Goal: Task Accomplishment & Management: Manage account settings

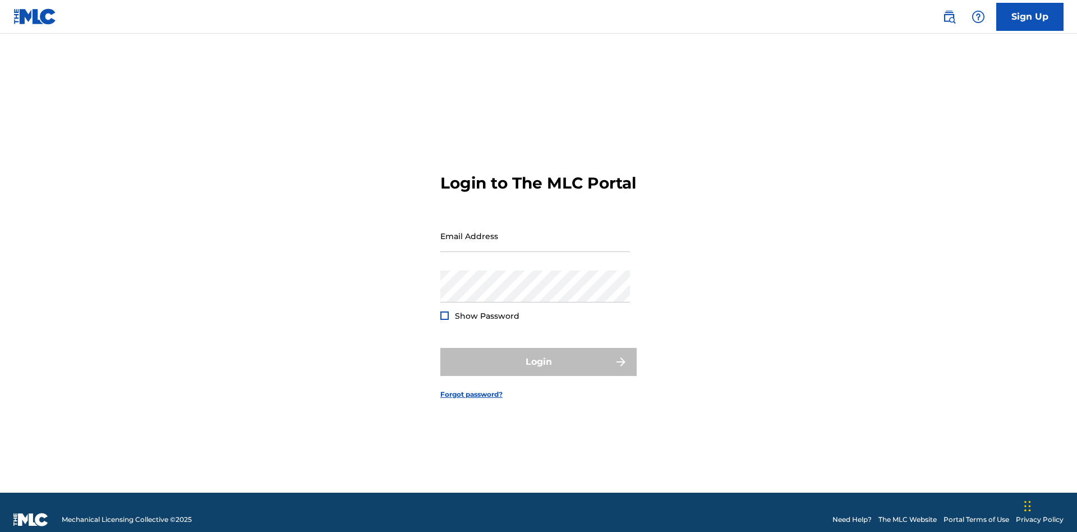
scroll to position [15, 0]
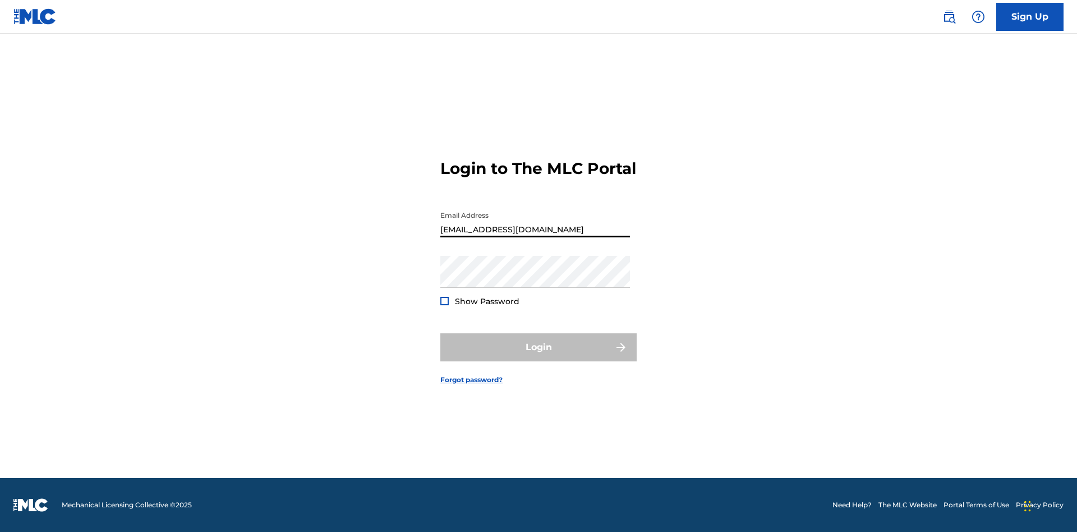
type input "[EMAIL_ADDRESS][DOMAIN_NAME]"
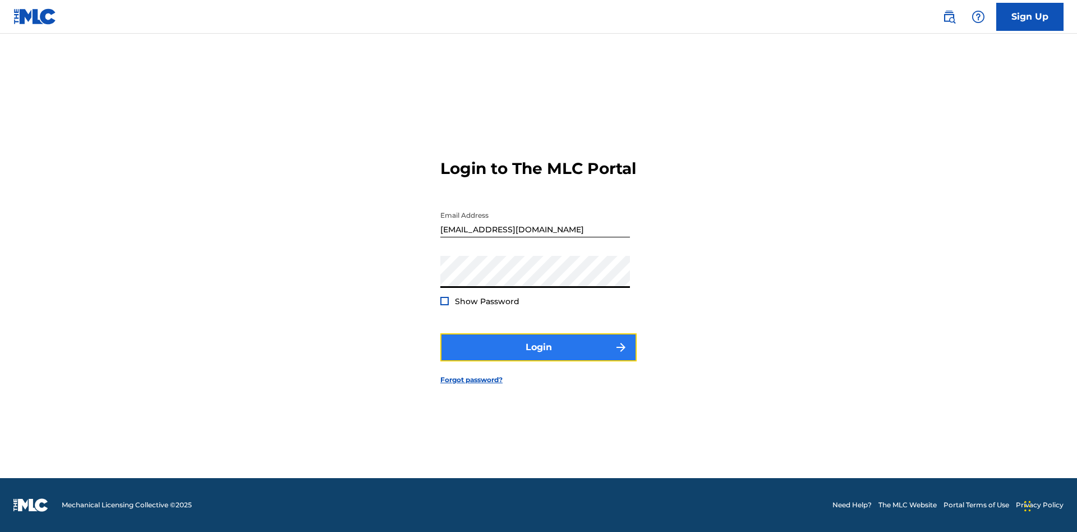
click at [538, 357] on button "Login" at bounding box center [538, 347] width 196 height 28
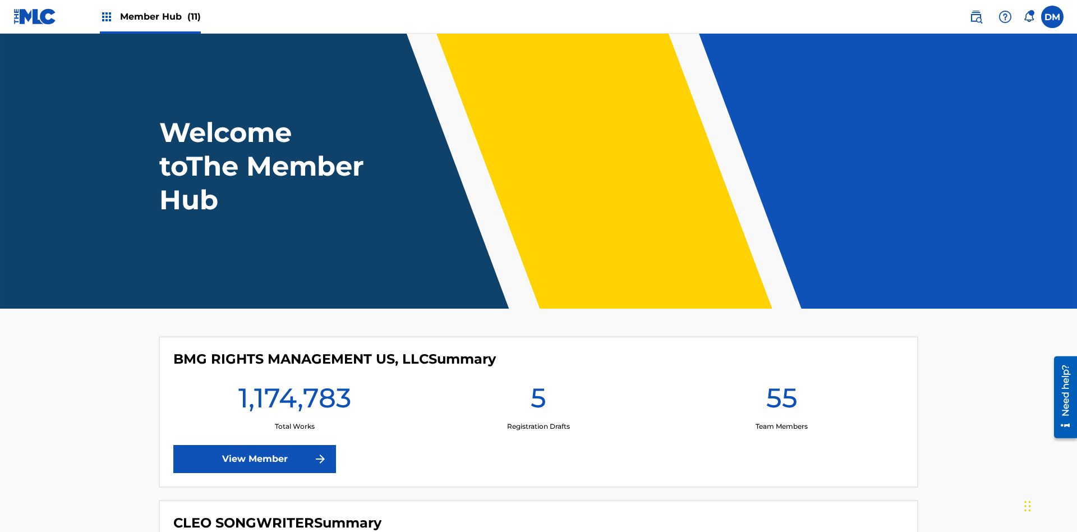
scroll to position [48, 0]
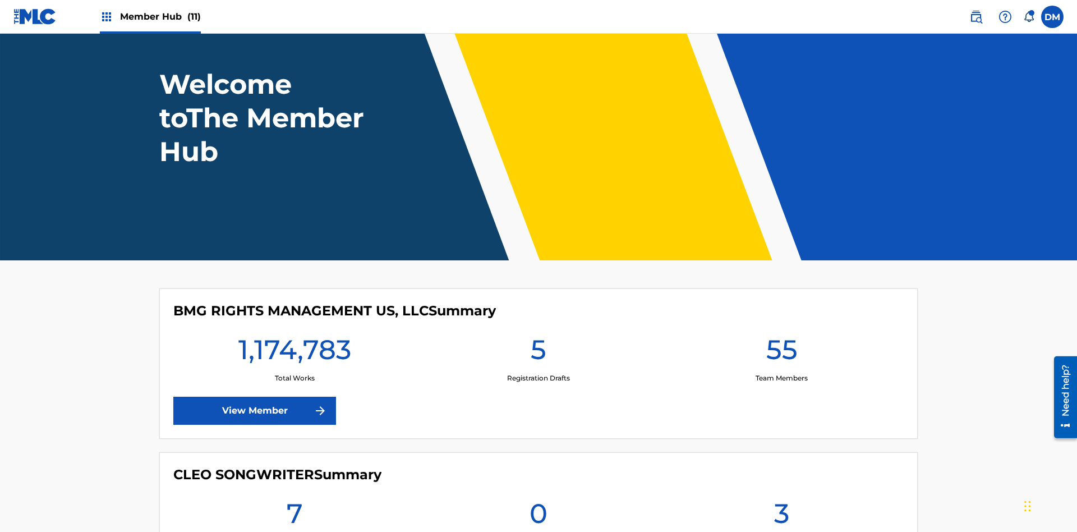
click at [160, 16] on span "Member Hub (11)" at bounding box center [160, 16] width 81 height 13
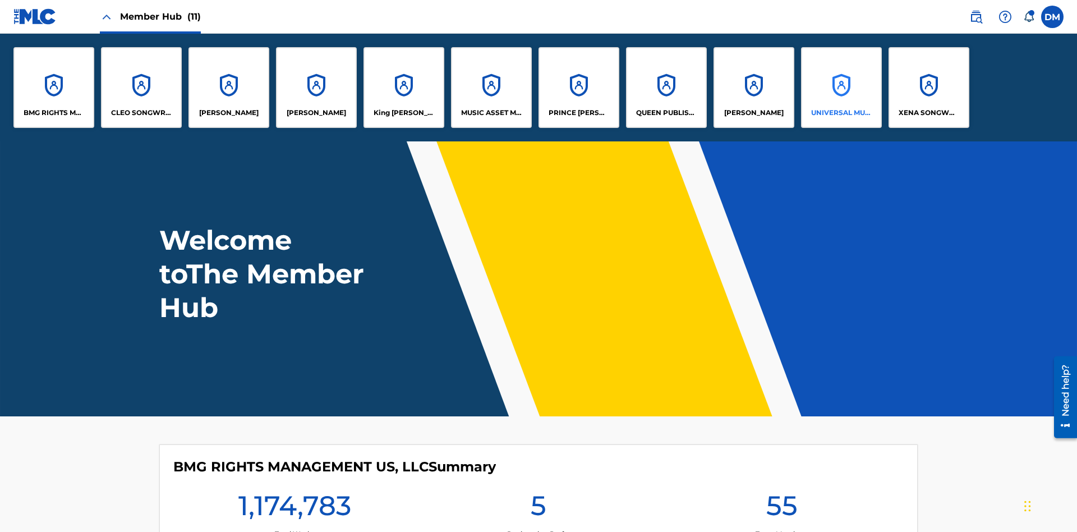
click at [841, 113] on p "UNIVERSAL MUSIC PUB GROUP" at bounding box center [841, 113] width 61 height 10
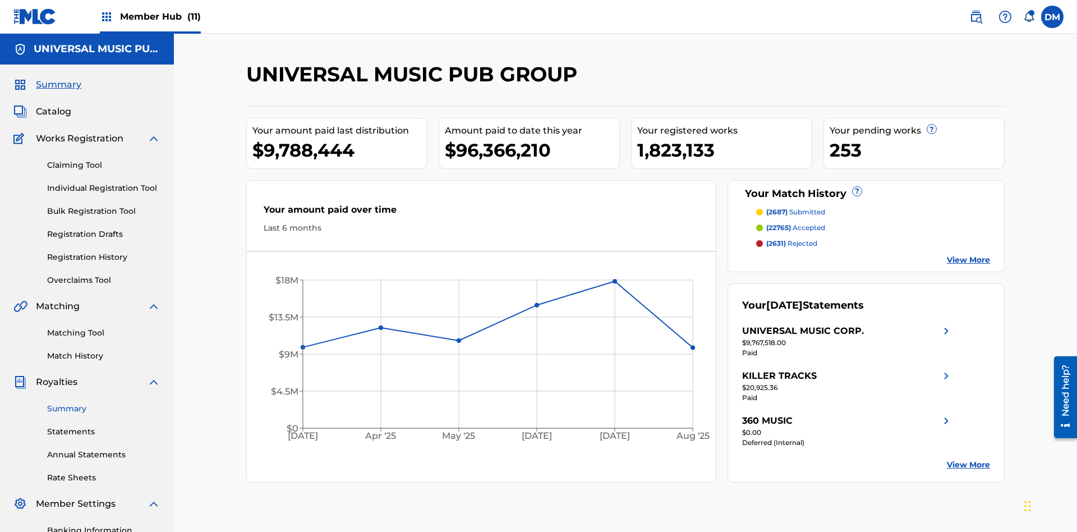
click at [104, 403] on link "Summary" at bounding box center [103, 409] width 113 height 12
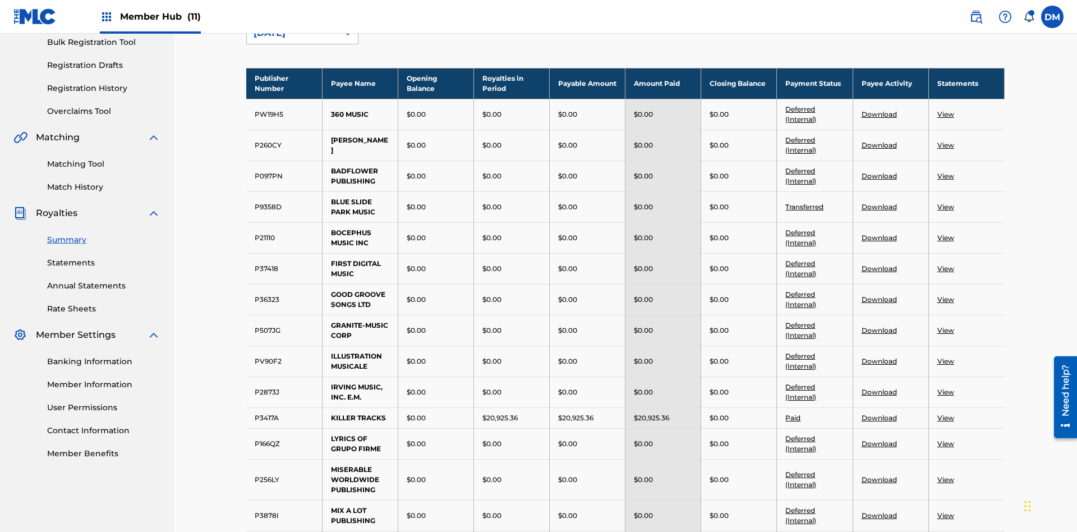
click at [292, 40] on div "August 2025" at bounding box center [292, 32] width 77 height 13
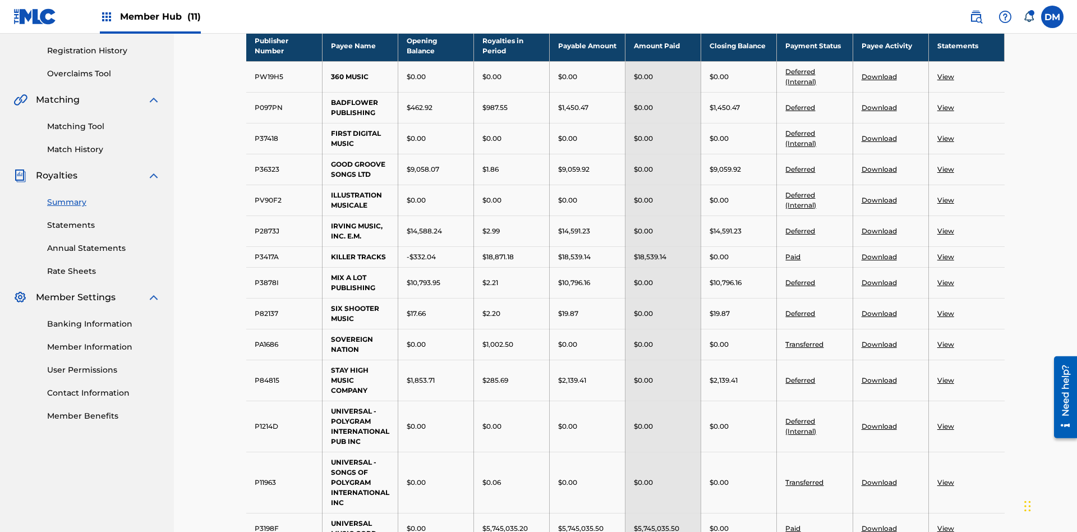
scroll to position [448, 0]
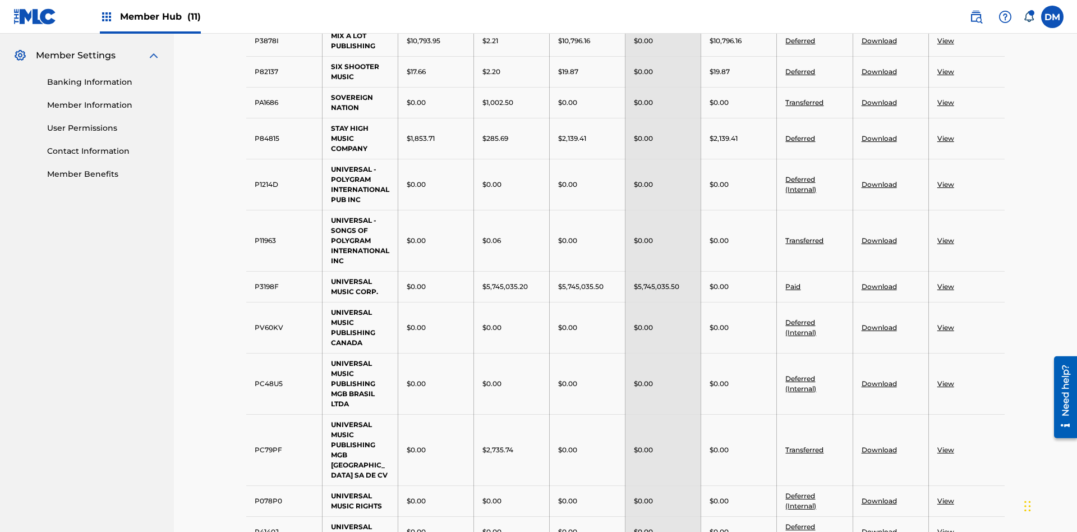
click at [800, 71] on link "Deferred" at bounding box center [800, 71] width 30 height 8
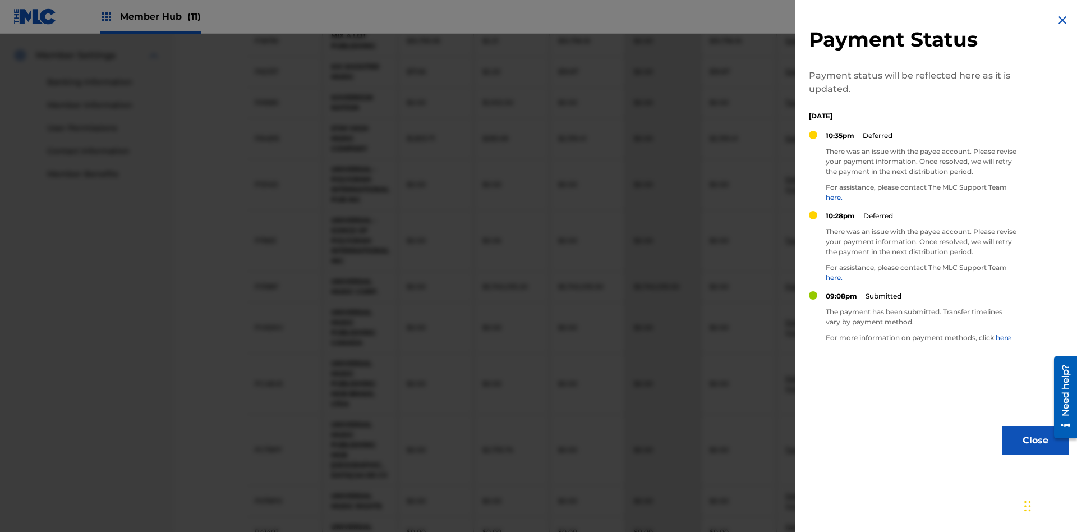
click at [1062, 20] on img at bounding box center [1062, 19] width 13 height 13
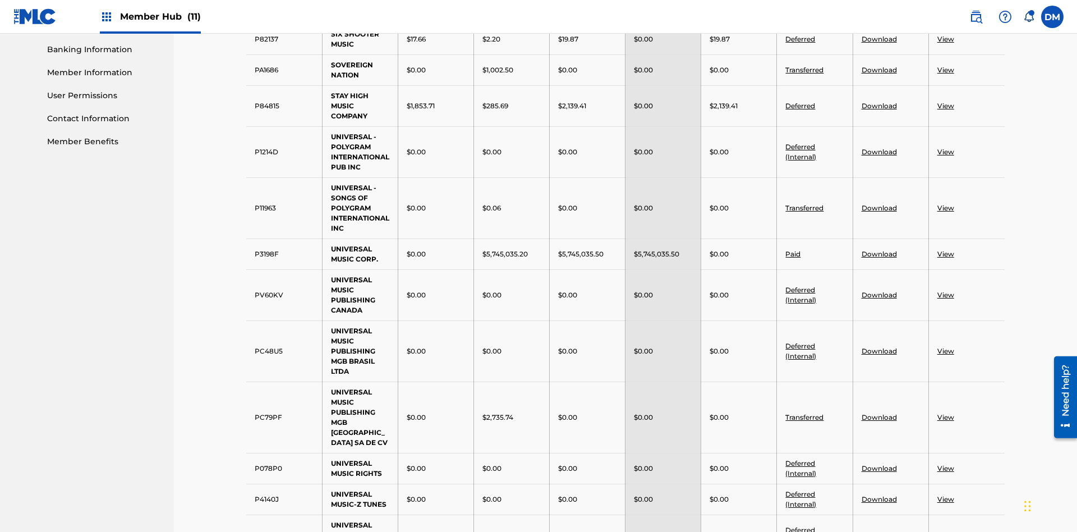
scroll to position [743, 0]
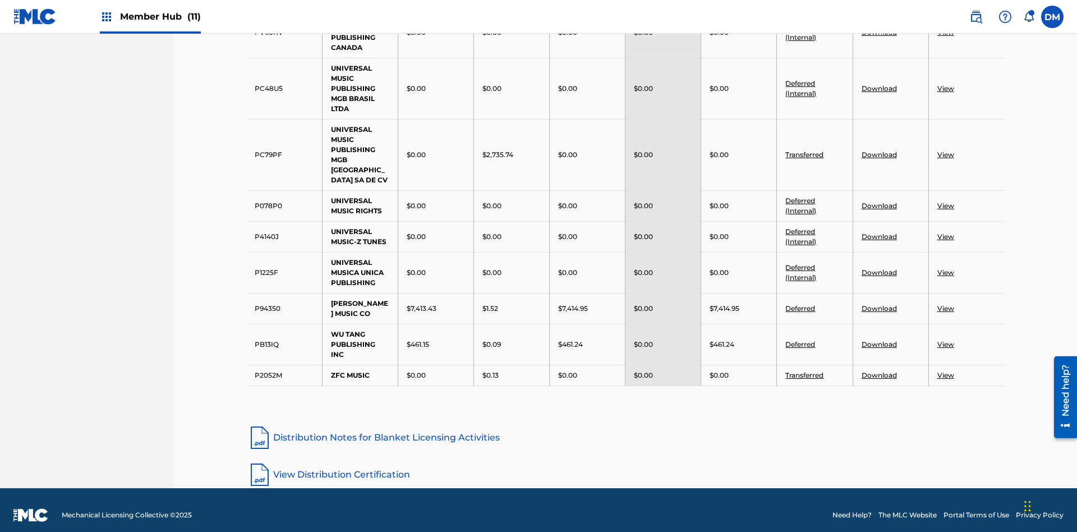
click at [800, 340] on link "Deferred" at bounding box center [800, 344] width 30 height 8
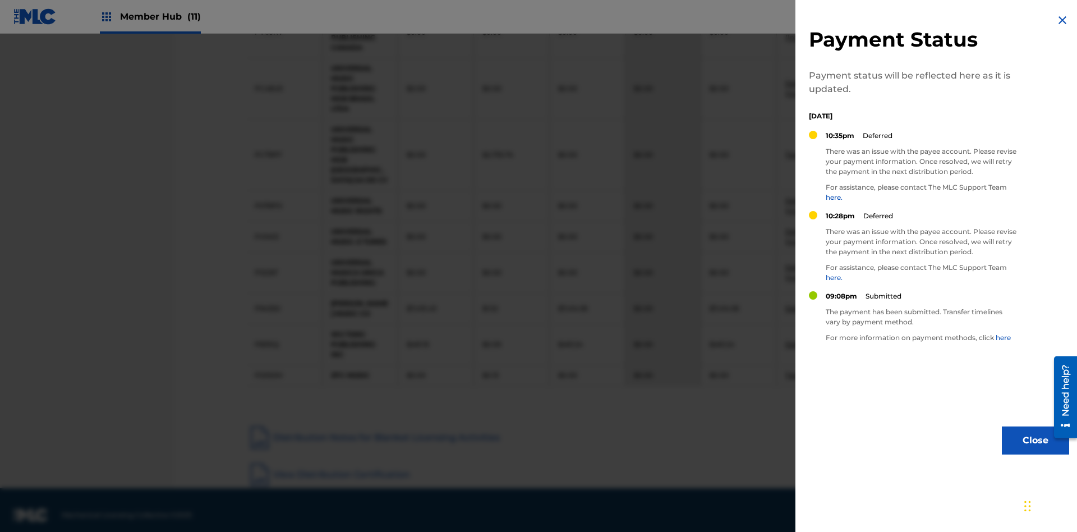
click at [1062, 20] on img at bounding box center [1062, 19] width 13 height 13
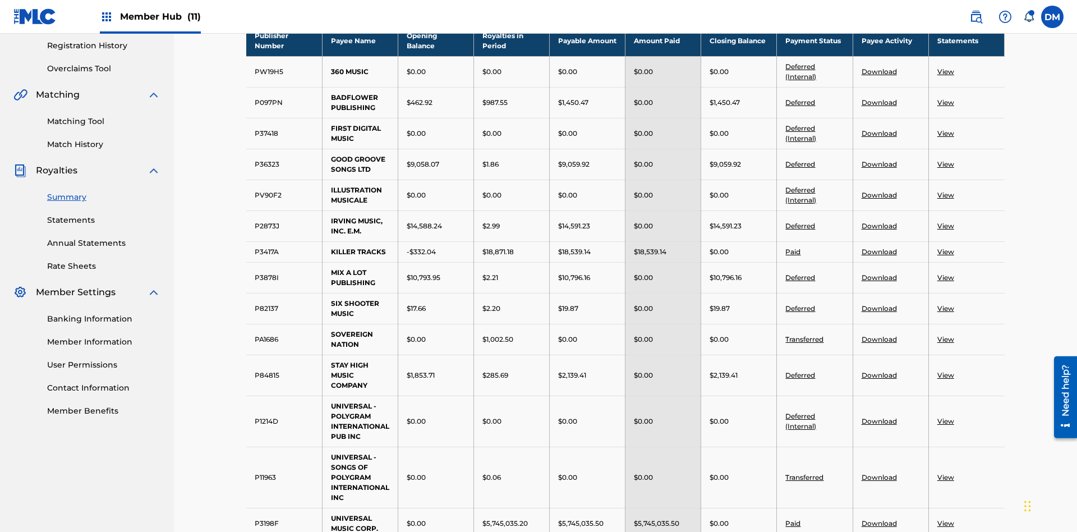
scroll to position [293, 0]
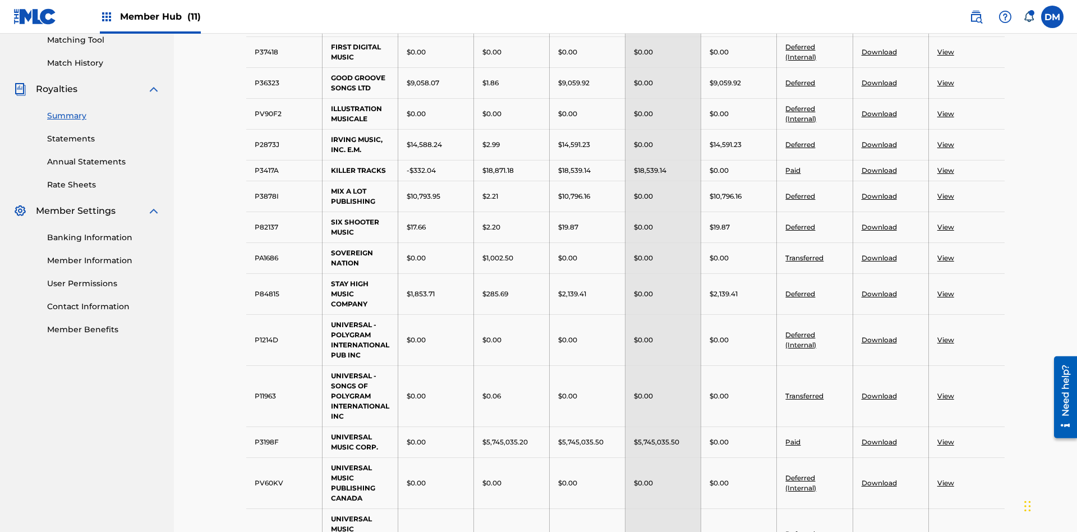
click at [878, 82] on link "Download" at bounding box center [878, 83] width 35 height 8
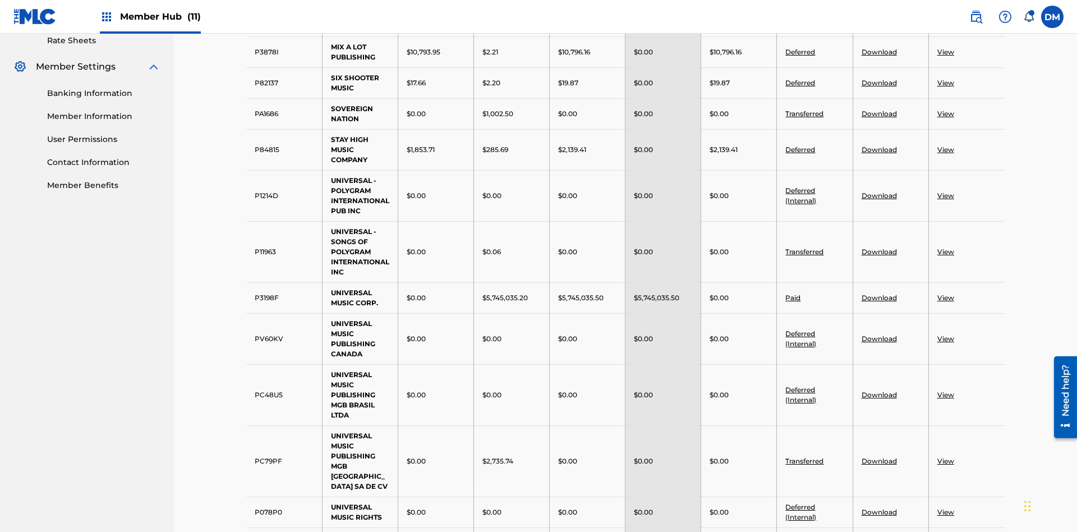
click at [878, 82] on link "Download" at bounding box center [878, 83] width 35 height 8
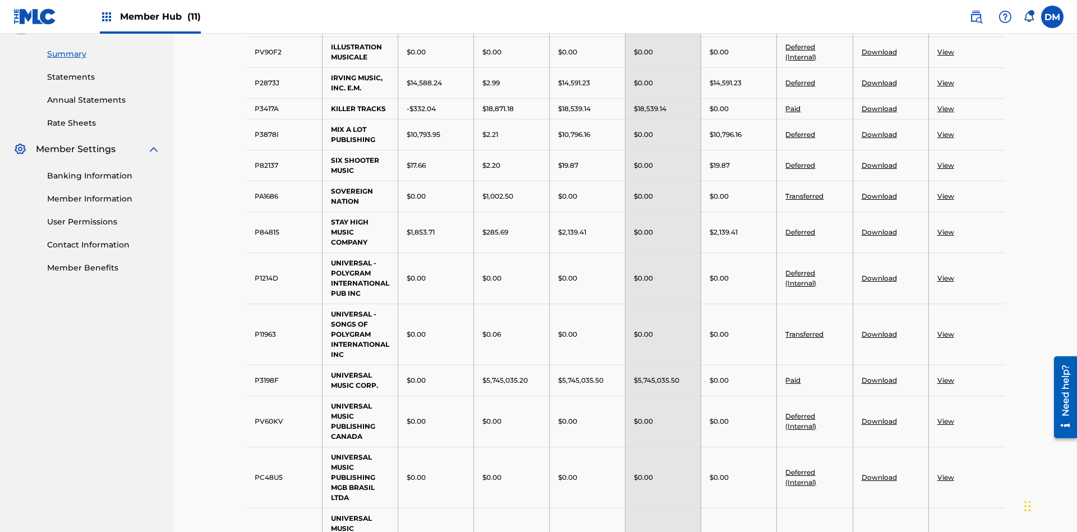
scroll to position [366, 0]
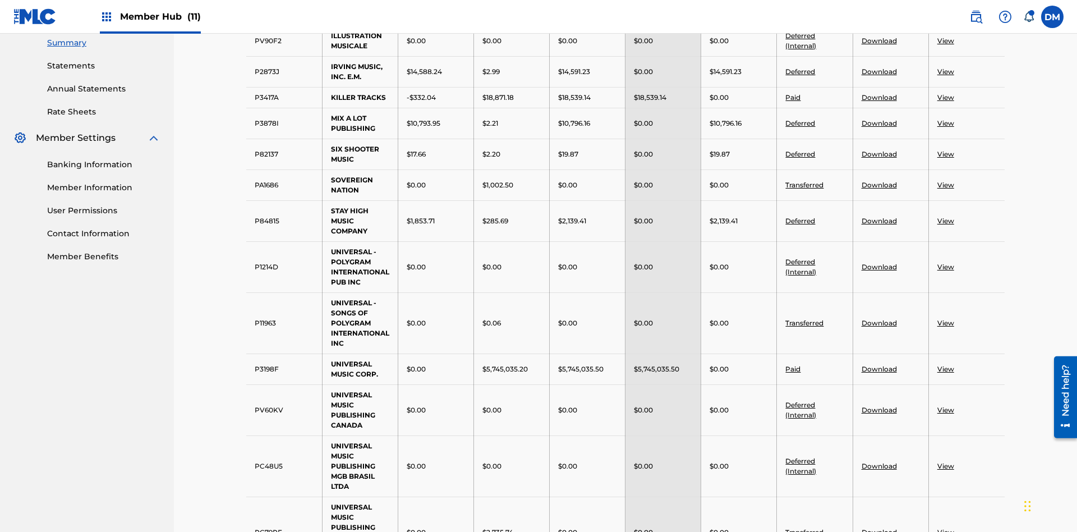
click at [945, 71] on link "View" at bounding box center [945, 71] width 17 height 8
